Goal: Feedback & Contribution: Leave review/rating

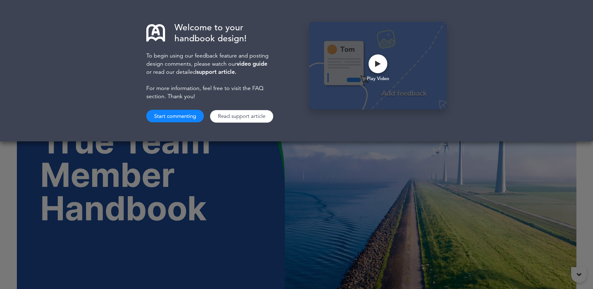
click at [588, 212] on div "Welcome to your handbook design! To begin using our feedback feature and postin…" at bounding box center [296, 144] width 593 height 289
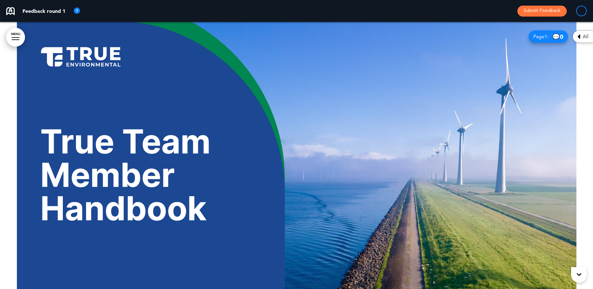
click at [578, 278] on icon at bounding box center [579, 275] width 5 height 8
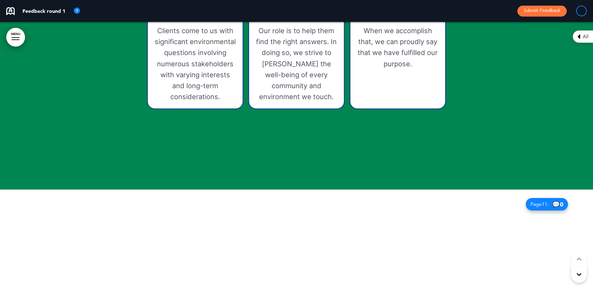
click at [578, 278] on icon at bounding box center [579, 275] width 5 height 8
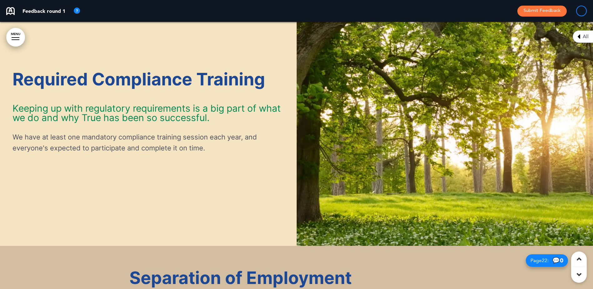
scroll to position [6837, 0]
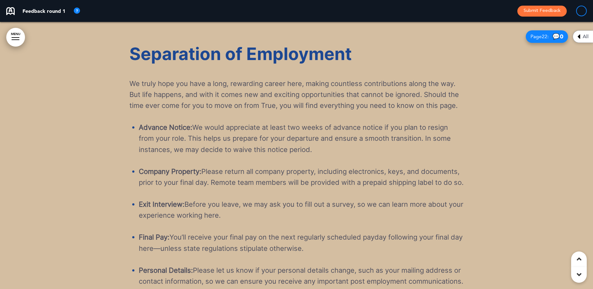
click at [578, 278] on icon at bounding box center [579, 275] width 5 height 8
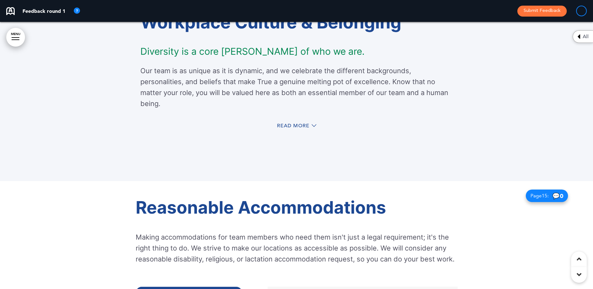
scroll to position [4496, 0]
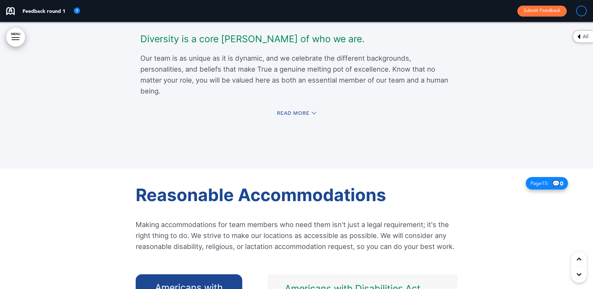
click at [307, 108] on div "Read More" at bounding box center [296, 114] width 313 height 13
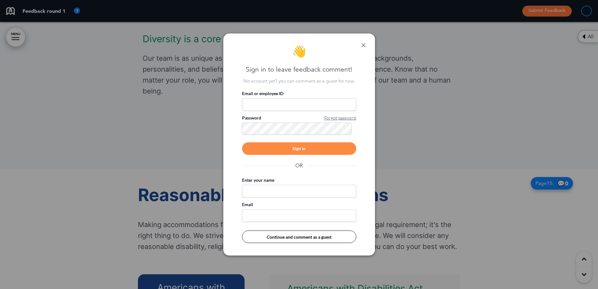
click at [364, 44] on link at bounding box center [363, 45] width 4 height 4
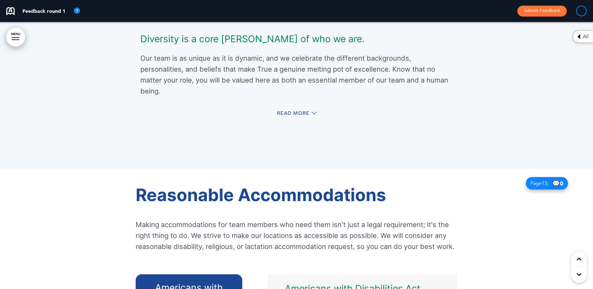
click at [293, 111] on span "Read More" at bounding box center [293, 113] width 33 height 5
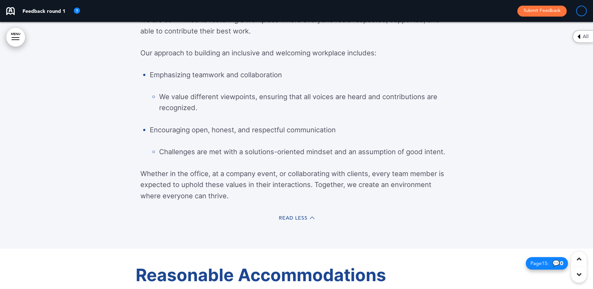
scroll to position [4597, 0]
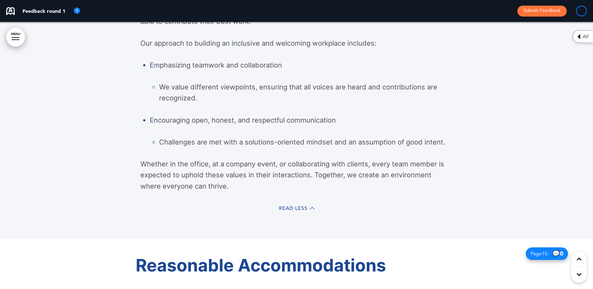
click at [309, 204] on div "Read Less" at bounding box center [296, 209] width 313 height 13
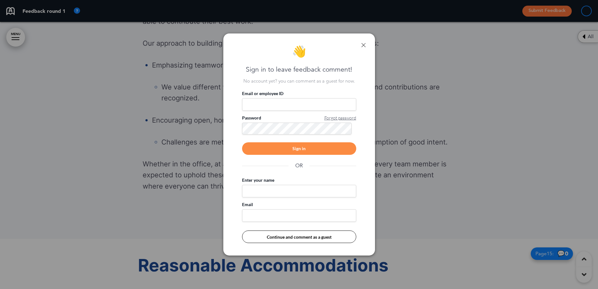
click at [363, 44] on link at bounding box center [363, 45] width 4 height 4
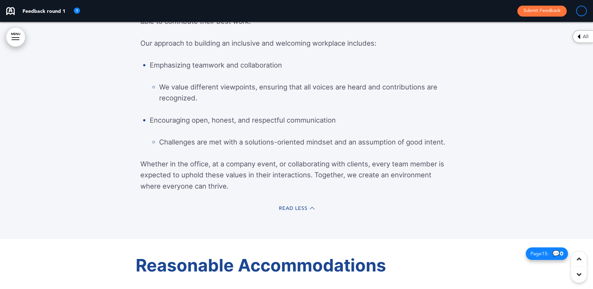
click at [291, 204] on div "Read Less" at bounding box center [296, 209] width 313 height 13
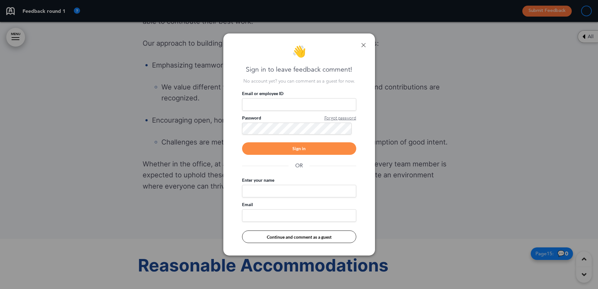
click at [357, 47] on div "👋 Sign in to leave feedback comment! No account yet? you can comment as a guest…" at bounding box center [299, 144] width 152 height 222
click at [364, 46] on link at bounding box center [363, 45] width 4 height 4
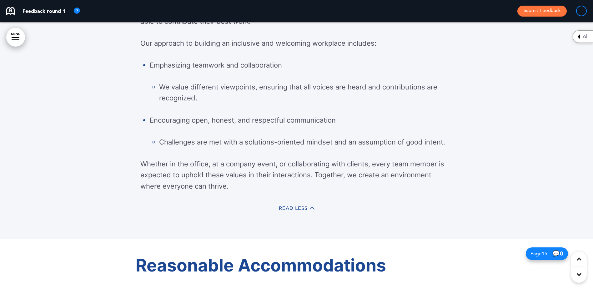
click at [285, 207] on span "Read Less" at bounding box center [293, 208] width 29 height 5
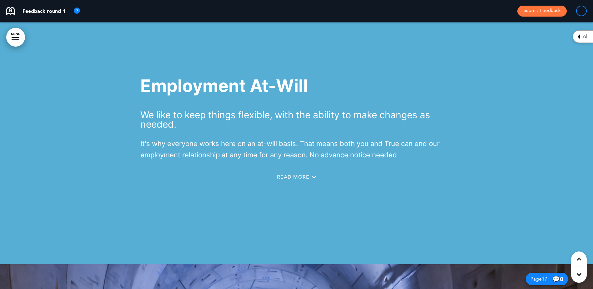
scroll to position [4939, 0]
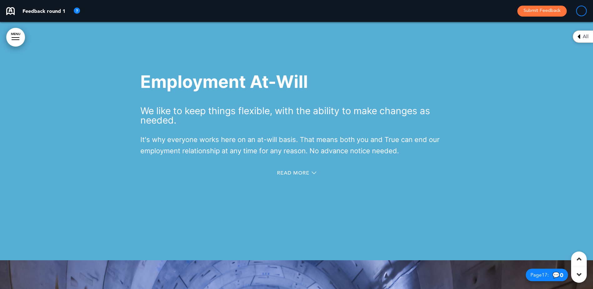
click at [287, 174] on span "Read More" at bounding box center [293, 172] width 33 height 5
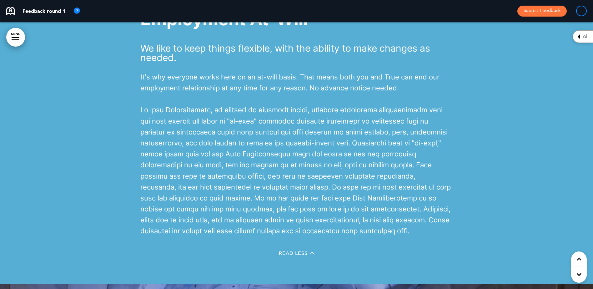
scroll to position [4976, 0]
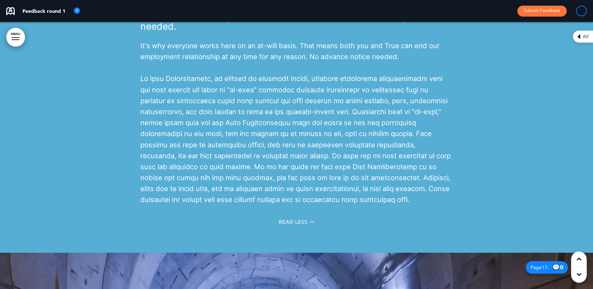
click at [280, 222] on span "Read Less" at bounding box center [293, 221] width 29 height 5
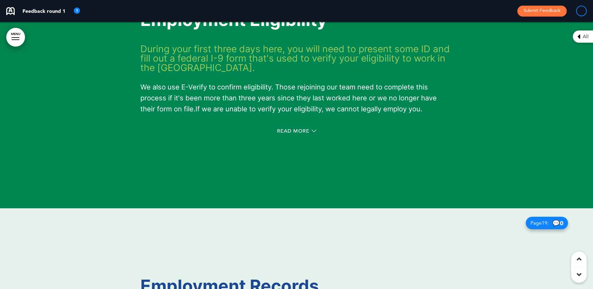
scroll to position [5535, 0]
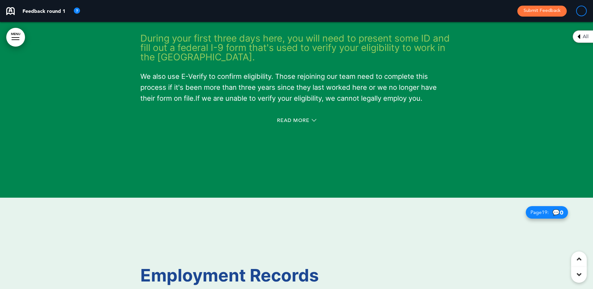
click at [284, 120] on span "Read More" at bounding box center [293, 120] width 33 height 5
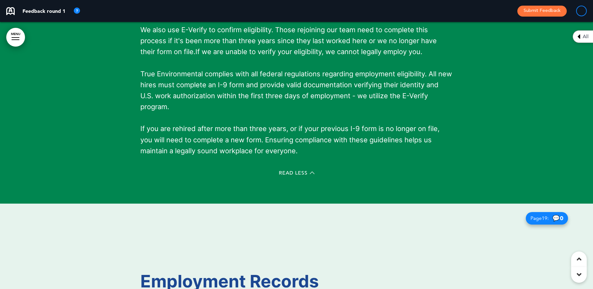
scroll to position [5488, 0]
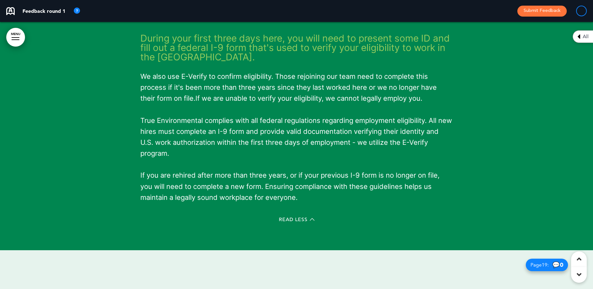
click at [279, 219] on span "Read Less" at bounding box center [293, 219] width 29 height 5
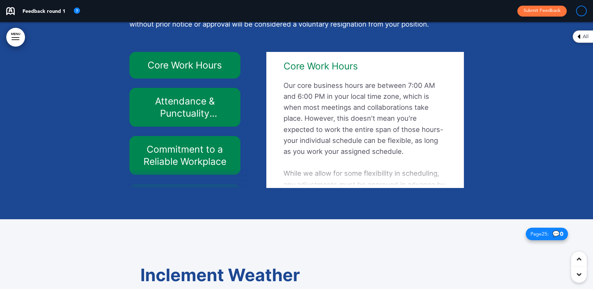
scroll to position [7788, 0]
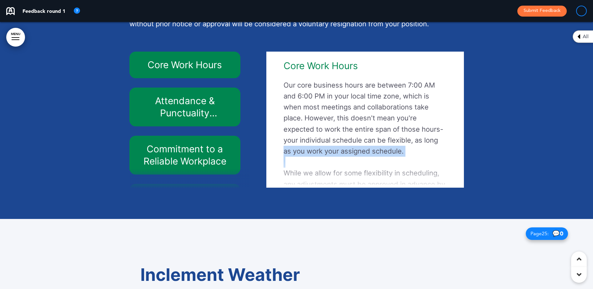
drag, startPoint x: 455, startPoint y: 167, endPoint x: 455, endPoint y: 180, distance: 13.1
click at [455, 180] on div "Core Work Hours Our core business hours are between 7:00 AM and 6:00 PM in your…" at bounding box center [365, 120] width 188 height 130
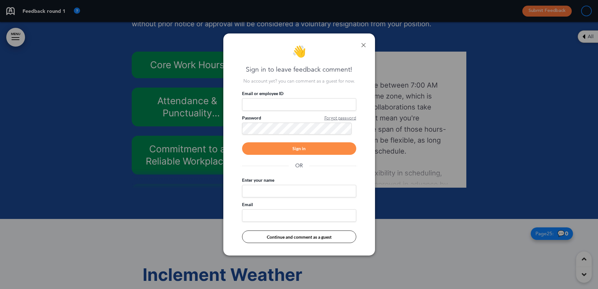
click at [363, 48] on div "👋 Sign in to leave feedback comment! No account yet? you can comment as a guest…" at bounding box center [299, 144] width 152 height 222
click at [362, 45] on link at bounding box center [363, 45] width 4 height 4
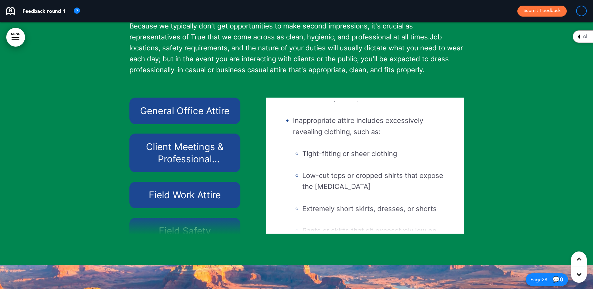
scroll to position [94, 0]
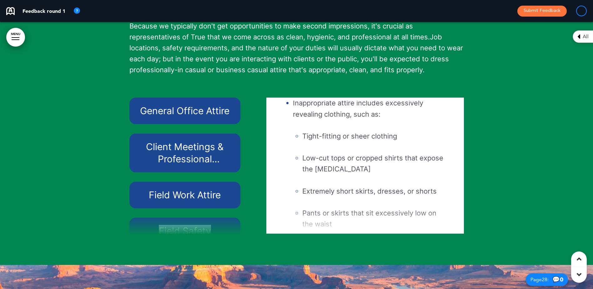
drag, startPoint x: 249, startPoint y: 214, endPoint x: 248, endPoint y: 230, distance: 16.6
click at [249, 232] on div "General Office Attire Client Meetings & Professional Representation Field Work …" at bounding box center [191, 166] width 124 height 136
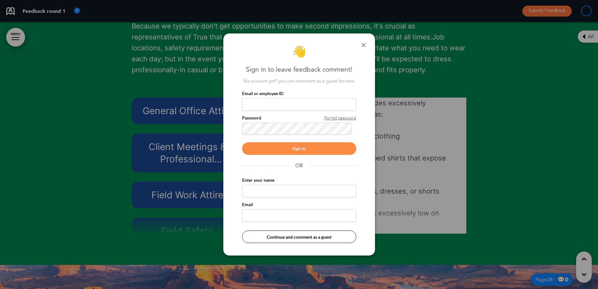
click at [362, 48] on div "👋 Sign in to leave feedback comment! No account yet? you can comment as a guest…" at bounding box center [299, 144] width 152 height 222
click at [364, 44] on link at bounding box center [363, 45] width 4 height 4
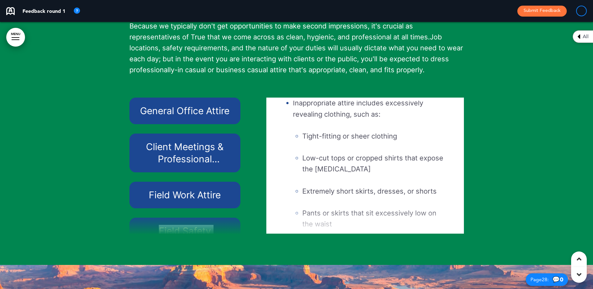
scroll to position [23, 0]
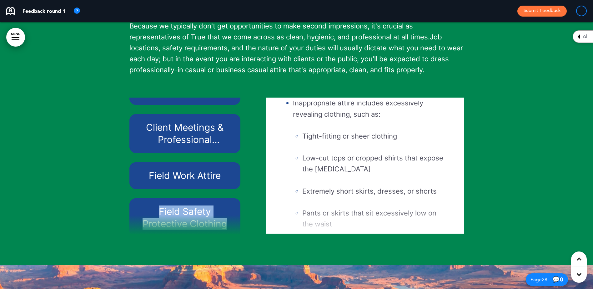
drag, startPoint x: 246, startPoint y: 218, endPoint x: 236, endPoint y: 239, distance: 23.4
click at [237, 234] on div "General Office Attire Client Meetings & Professional Representation Field Work …" at bounding box center [191, 166] width 124 height 136
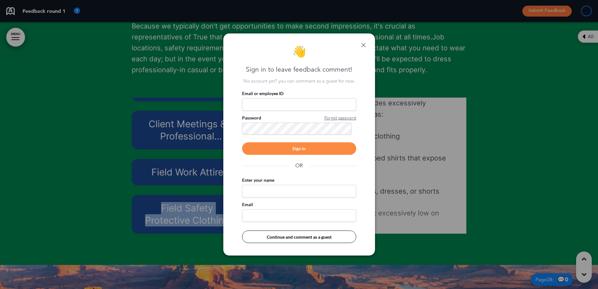
click at [364, 46] on link at bounding box center [363, 45] width 4 height 4
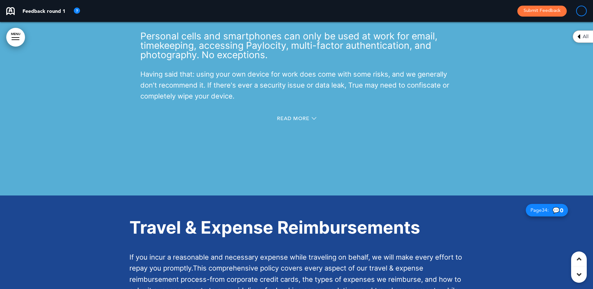
scroll to position [10696, 0]
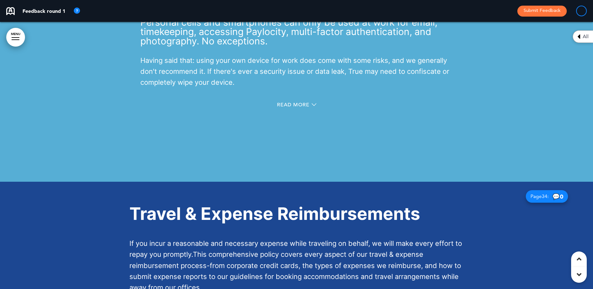
click at [277, 107] on span "Read More" at bounding box center [293, 104] width 33 height 5
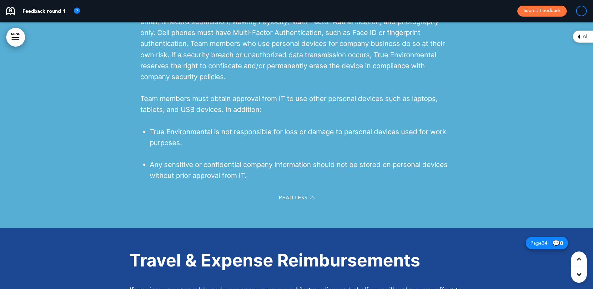
scroll to position [10774, 0]
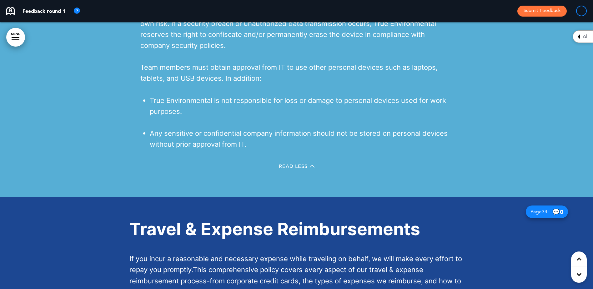
click at [283, 169] on span "Read Less" at bounding box center [293, 166] width 29 height 5
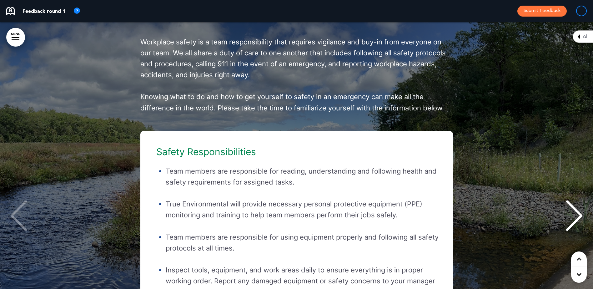
scroll to position [17165, 0]
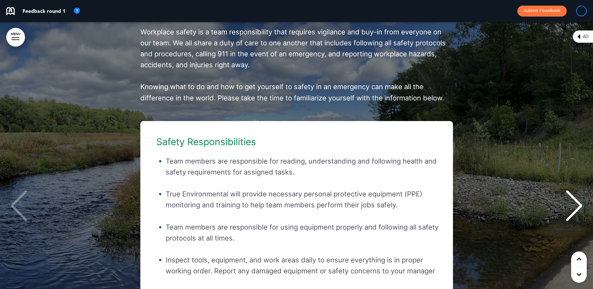
click at [581, 215] on div "Next slide" at bounding box center [574, 205] width 19 height 31
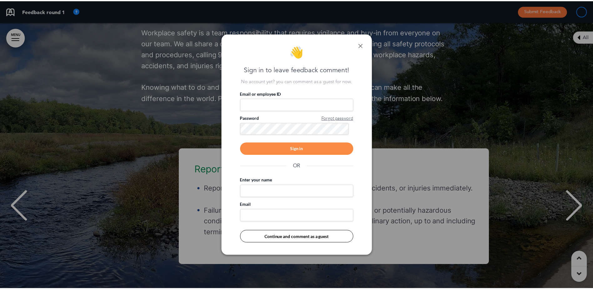
scroll to position [0, 584]
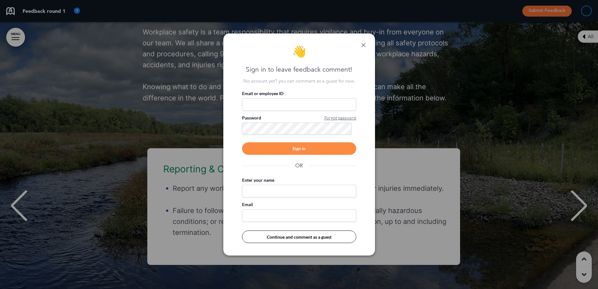
click at [364, 49] on div "👋 Sign in to leave feedback comment! No account yet? you can comment as a guest…" at bounding box center [299, 144] width 152 height 222
click at [363, 45] on link at bounding box center [363, 45] width 4 height 4
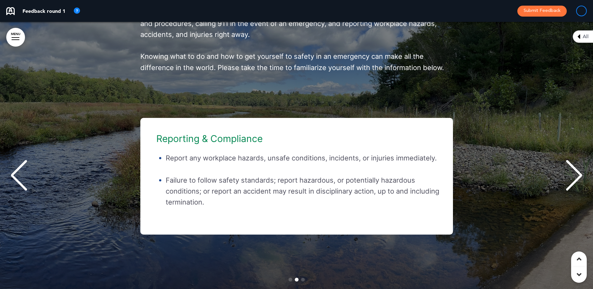
scroll to position [17196, 0]
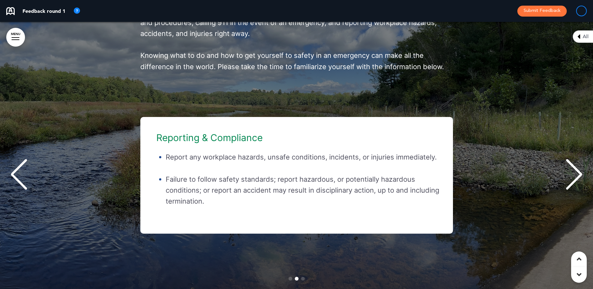
click at [581, 183] on div "Next slide" at bounding box center [574, 174] width 19 height 31
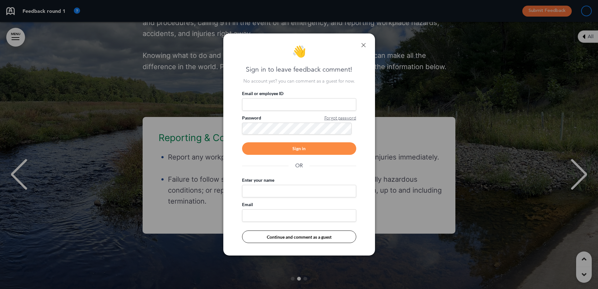
click at [366, 43] on div "👋 Sign in to leave feedback comment! No account yet? you can comment as a guest…" at bounding box center [299, 144] width 152 height 222
click at [364, 46] on link at bounding box center [363, 45] width 4 height 4
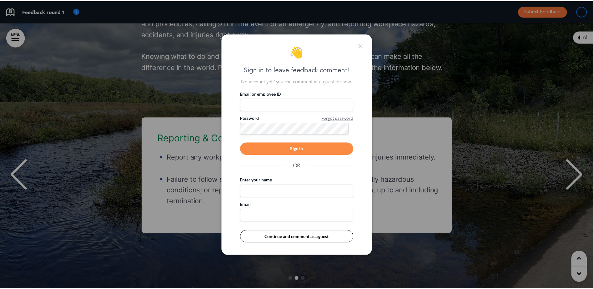
scroll to position [0, 584]
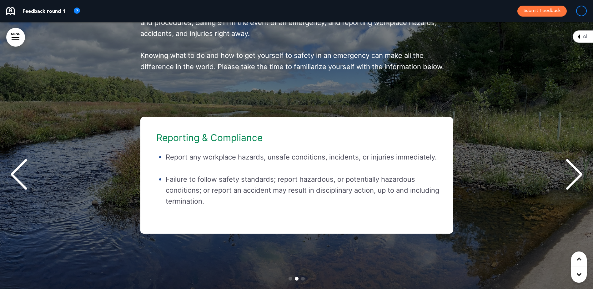
click at [581, 183] on div "Next slide" at bounding box center [574, 174] width 19 height 31
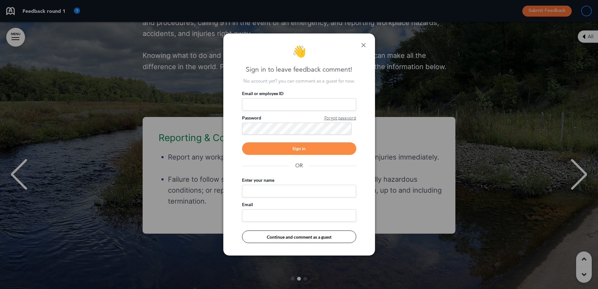
drag, startPoint x: 362, startPoint y: 43, endPoint x: 382, endPoint y: 56, distance: 23.9
click at [363, 43] on link at bounding box center [363, 45] width 4 height 4
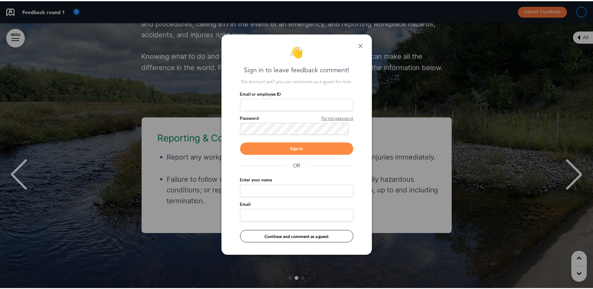
scroll to position [0, 584]
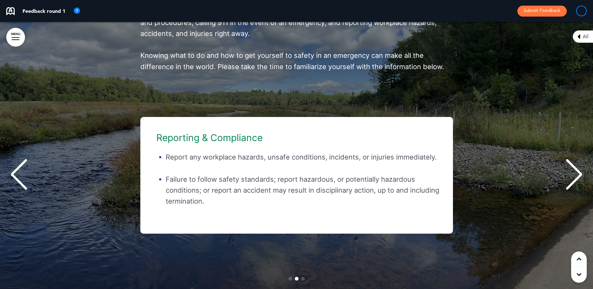
click at [580, 185] on div "Next slide" at bounding box center [574, 174] width 19 height 31
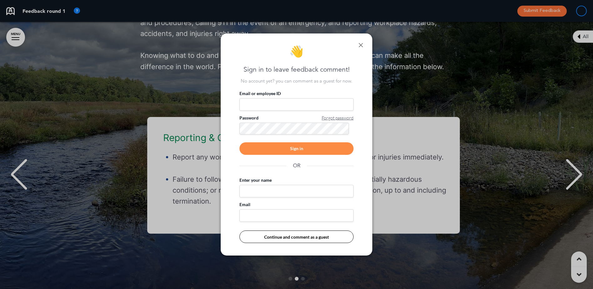
scroll to position [0, 588]
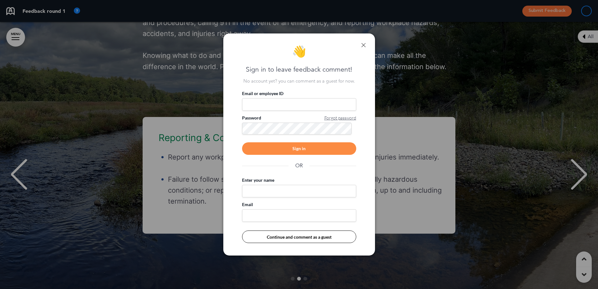
click at [365, 41] on div "👋 Sign in to leave feedback comment! No account yet? you can comment as a guest…" at bounding box center [299, 144] width 152 height 222
click at [363, 43] on link at bounding box center [363, 45] width 4 height 4
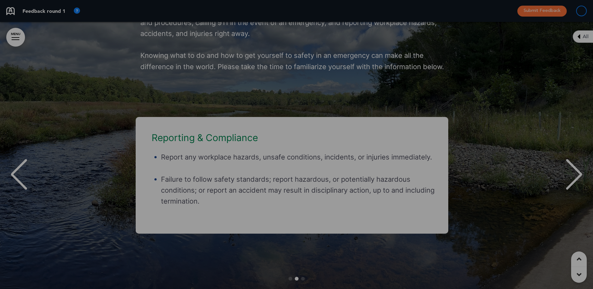
scroll to position [0, 584]
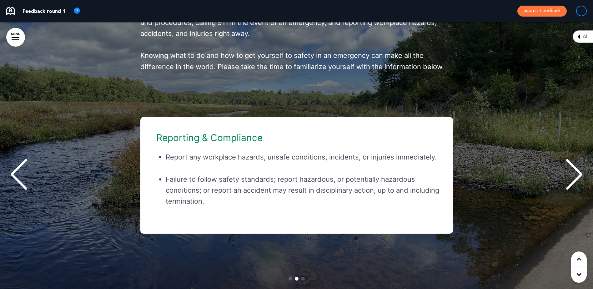
click at [570, 181] on div "Next slide" at bounding box center [574, 174] width 19 height 31
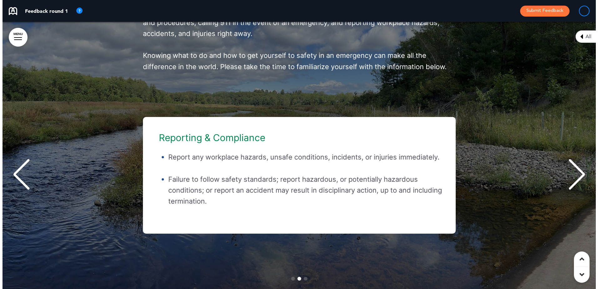
scroll to position [0, 588]
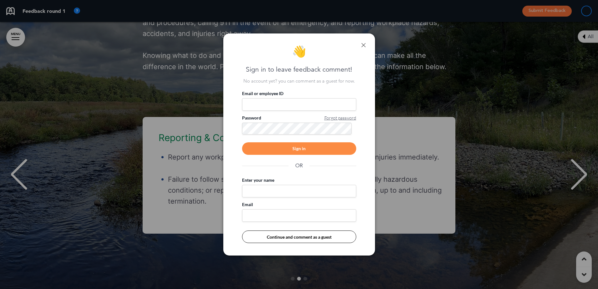
click at [295, 237] on button "Continue and comment as a guest" at bounding box center [299, 236] width 114 height 13
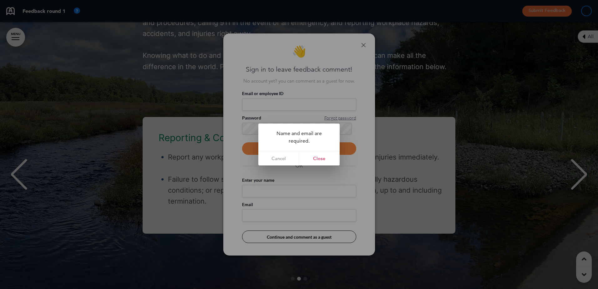
click at [320, 159] on link "Close" at bounding box center [319, 158] width 41 height 14
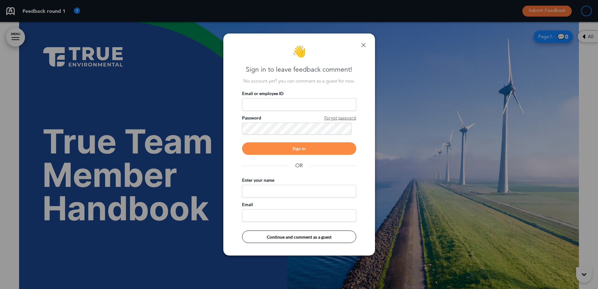
click at [273, 103] on input "Email or employee ID" at bounding box center [299, 104] width 114 height 13
type input "**********"
click at [333, 148] on div "Sign in" at bounding box center [299, 148] width 114 height 13
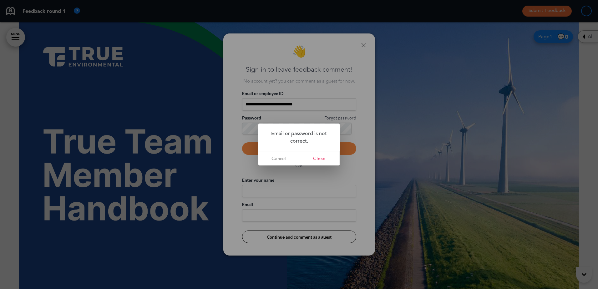
click at [322, 158] on link "Close" at bounding box center [319, 158] width 41 height 14
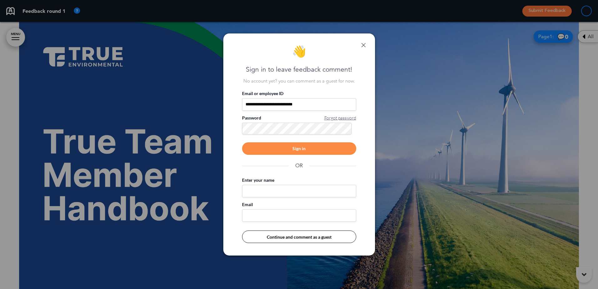
click at [335, 120] on span "Forgot password" at bounding box center [340, 118] width 32 height 6
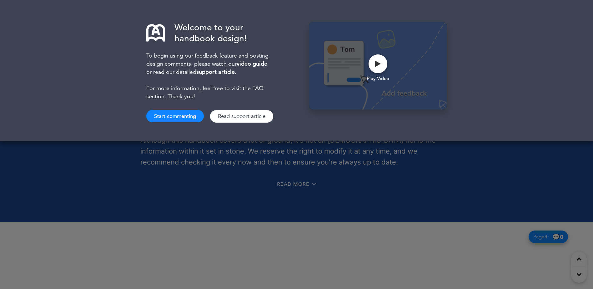
scroll to position [969, 0]
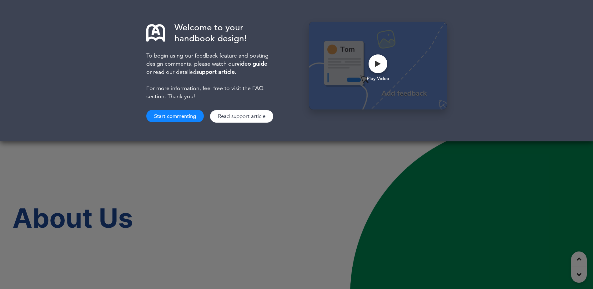
click at [508, 225] on div "Welcome to your handbook design! To begin using our feedback feature and postin…" at bounding box center [296, 144] width 593 height 289
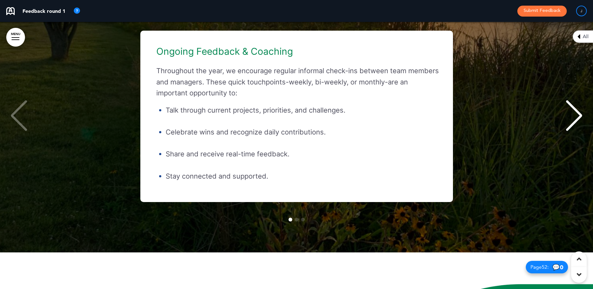
scroll to position [15944, 0]
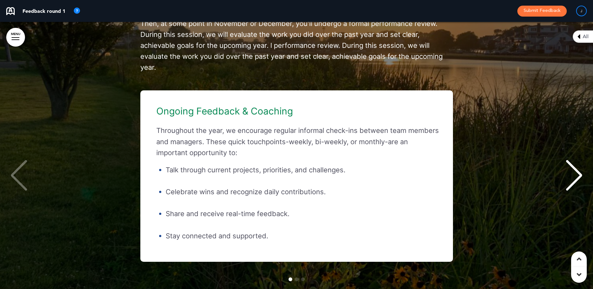
click at [580, 185] on div "Next slide" at bounding box center [574, 175] width 19 height 31
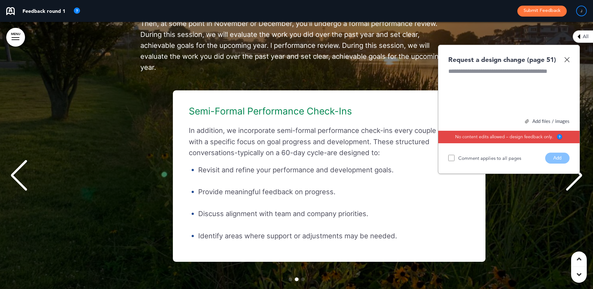
scroll to position [0, 584]
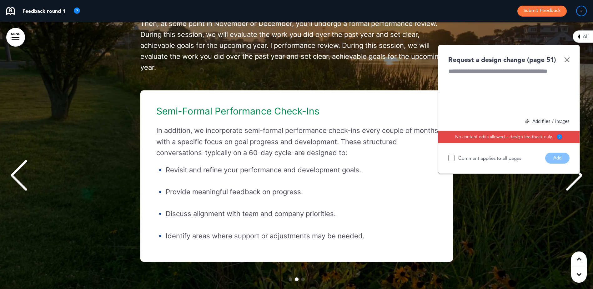
click at [564, 62] on img at bounding box center [566, 59] width 5 height 5
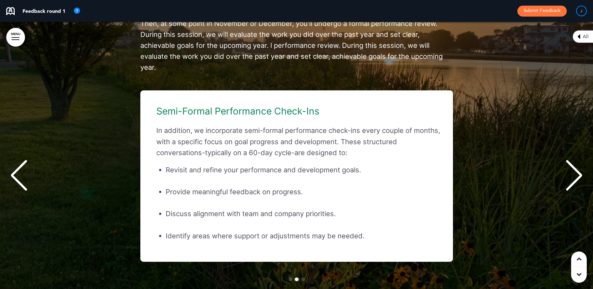
click at [581, 186] on div "Next slide" at bounding box center [574, 175] width 19 height 31
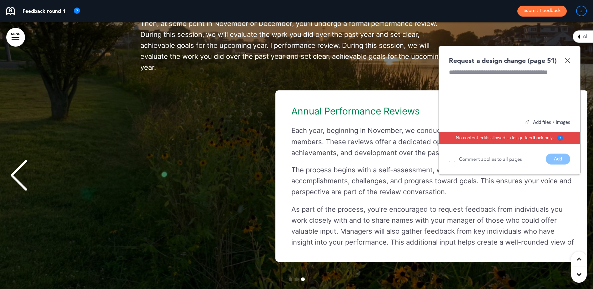
scroll to position [0, 1167]
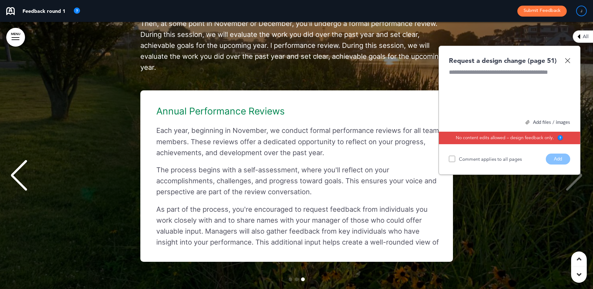
click at [570, 63] on img at bounding box center [567, 60] width 5 height 5
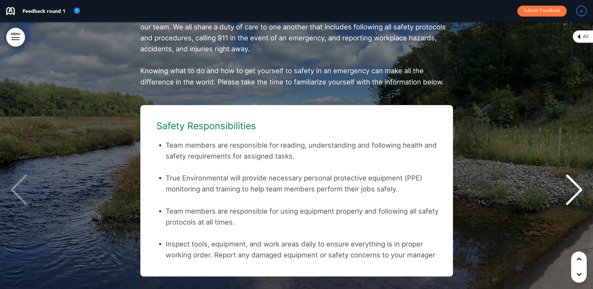
scroll to position [17288, 0]
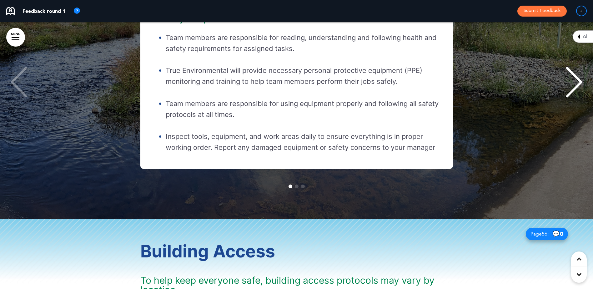
click at [581, 94] on div "Next slide" at bounding box center [574, 82] width 19 height 31
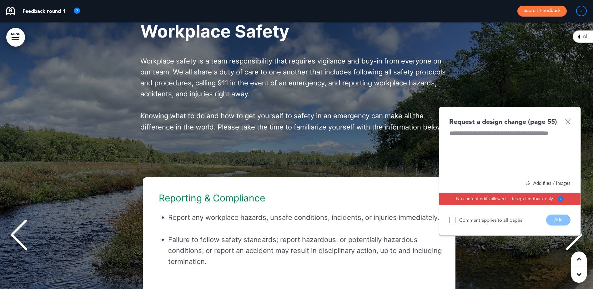
scroll to position [0, 584]
click at [566, 124] on img at bounding box center [567, 121] width 5 height 5
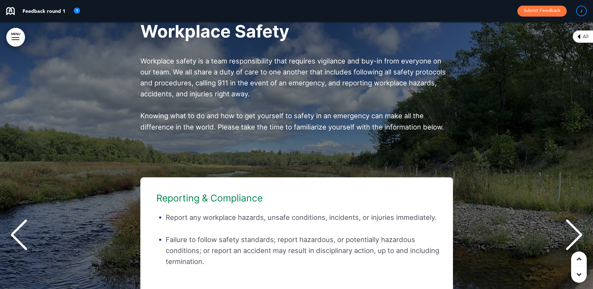
scroll to position [17198, 0]
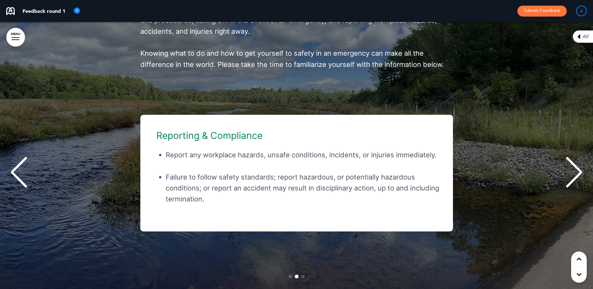
click at [579, 182] on div "Next slide" at bounding box center [574, 172] width 19 height 31
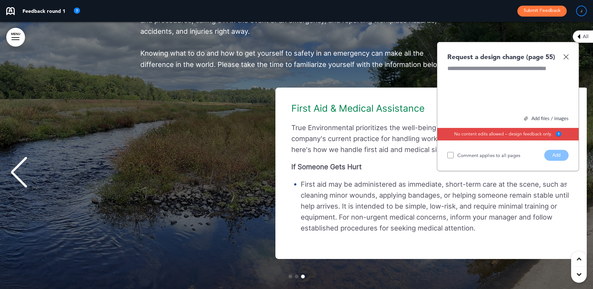
scroll to position [0, 1167]
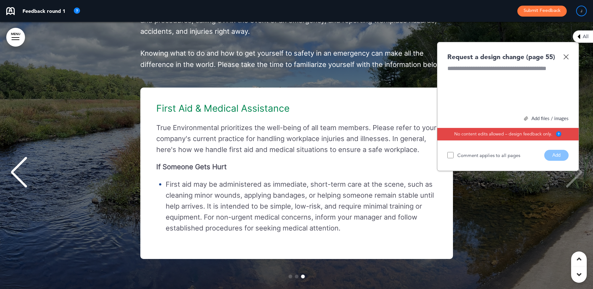
click at [565, 59] on img at bounding box center [565, 56] width 5 height 5
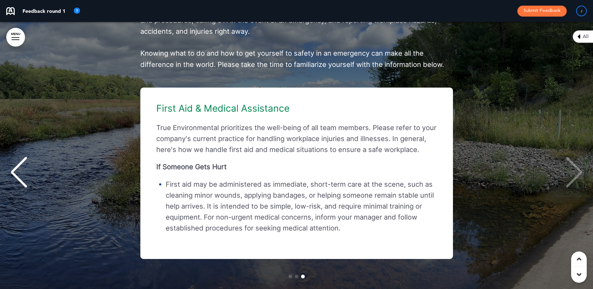
click at [580, 183] on div "First Aid & Medical Assistance True Environmental prioritizes the well-being of…" at bounding box center [296, 173] width 581 height 171
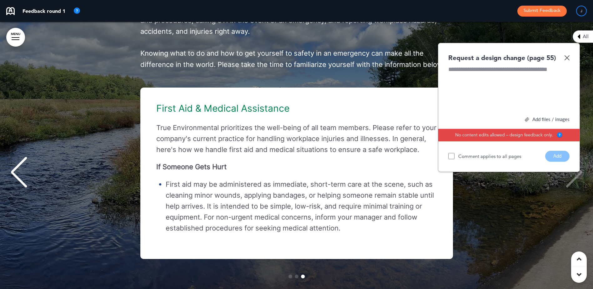
click at [530, 225] on div "First Aid & Medical Assistance True Environmental prioritizes the well-being of…" at bounding box center [296, 173] width 581 height 171
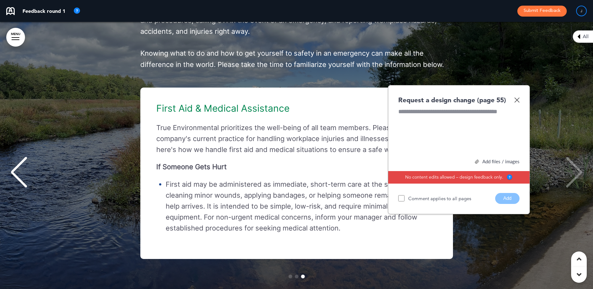
click at [517, 103] on img at bounding box center [516, 99] width 5 height 5
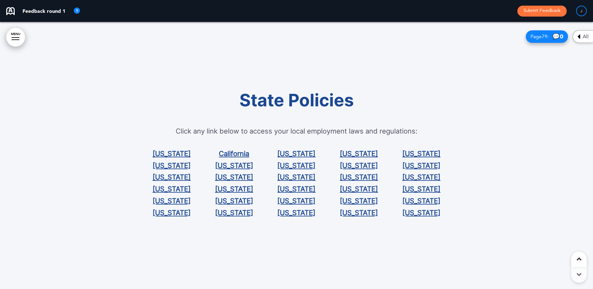
scroll to position [23976, 0]
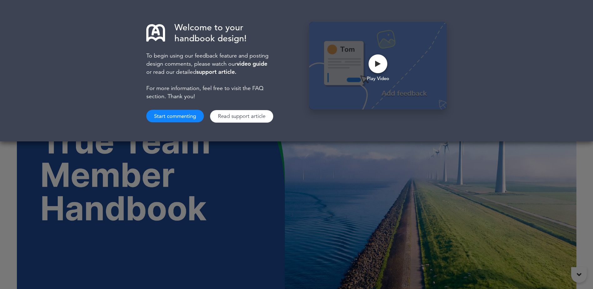
click at [471, 217] on div "Welcome to your handbook design! To begin using our feedback feature and postin…" at bounding box center [296, 144] width 593 height 289
